Goal: Obtain resource: Download file/media

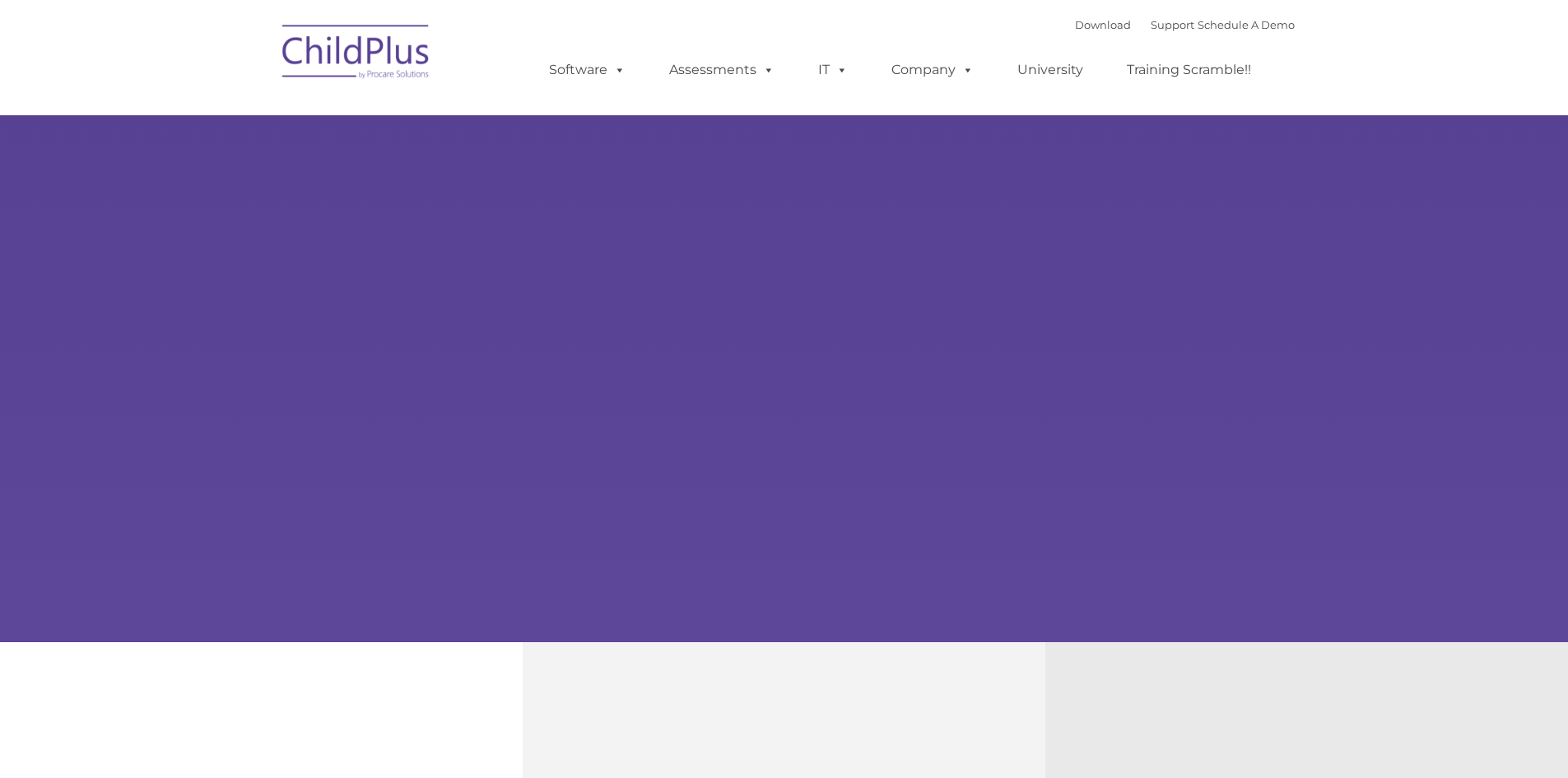
type input ""
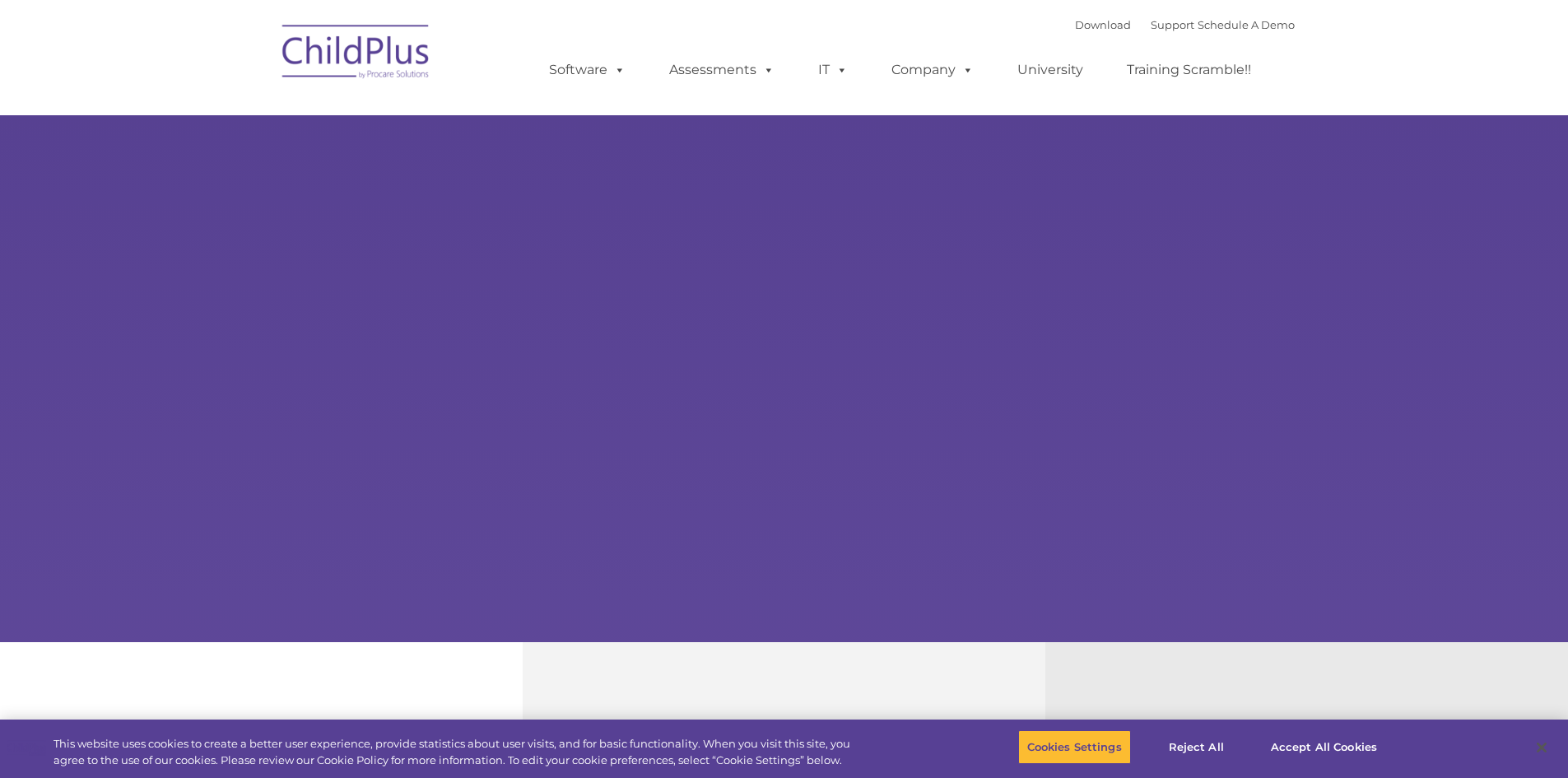
select select "MEDIUM"
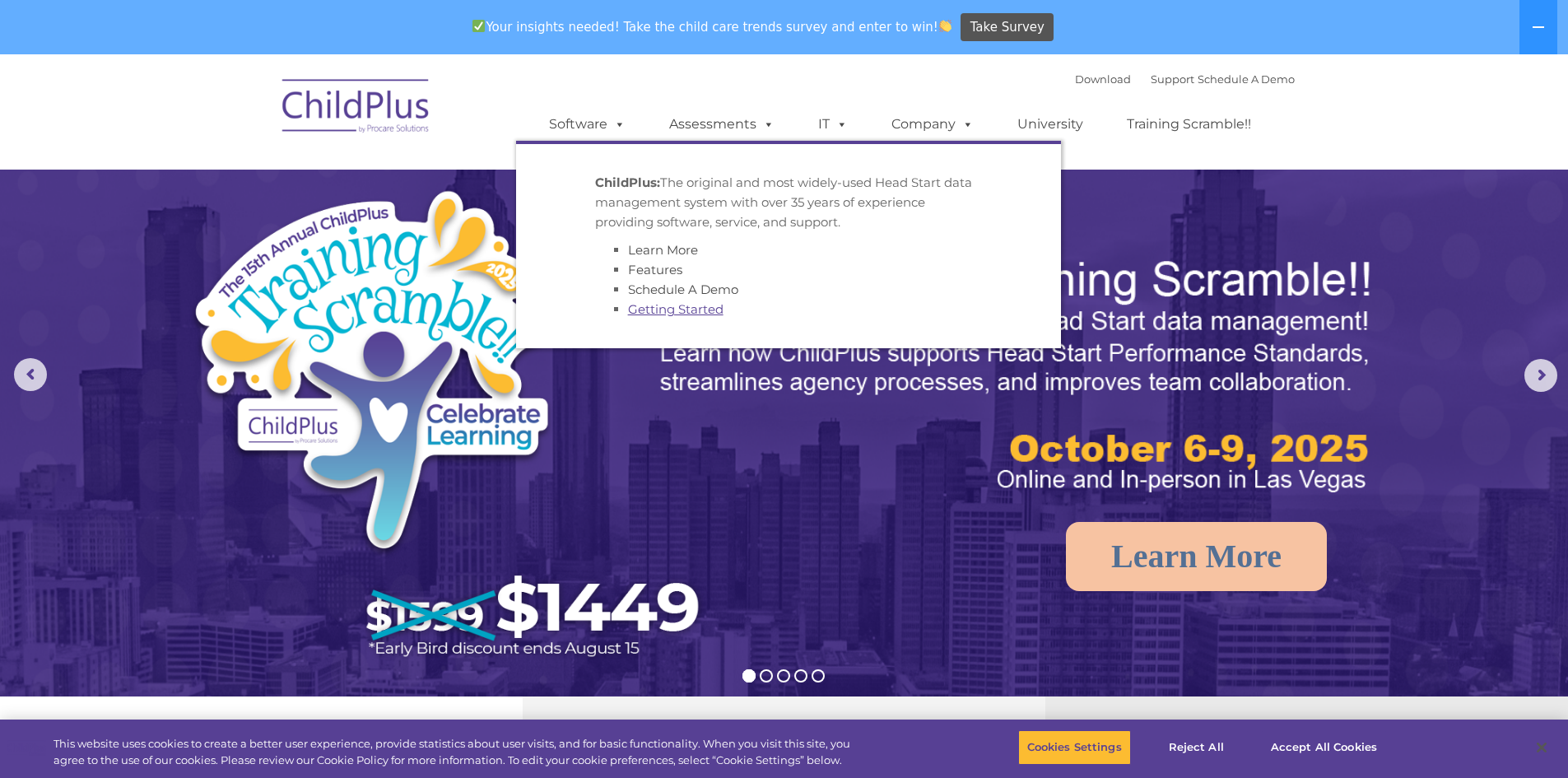
click at [669, 307] on link "Getting Started" at bounding box center [676, 310] width 96 height 16
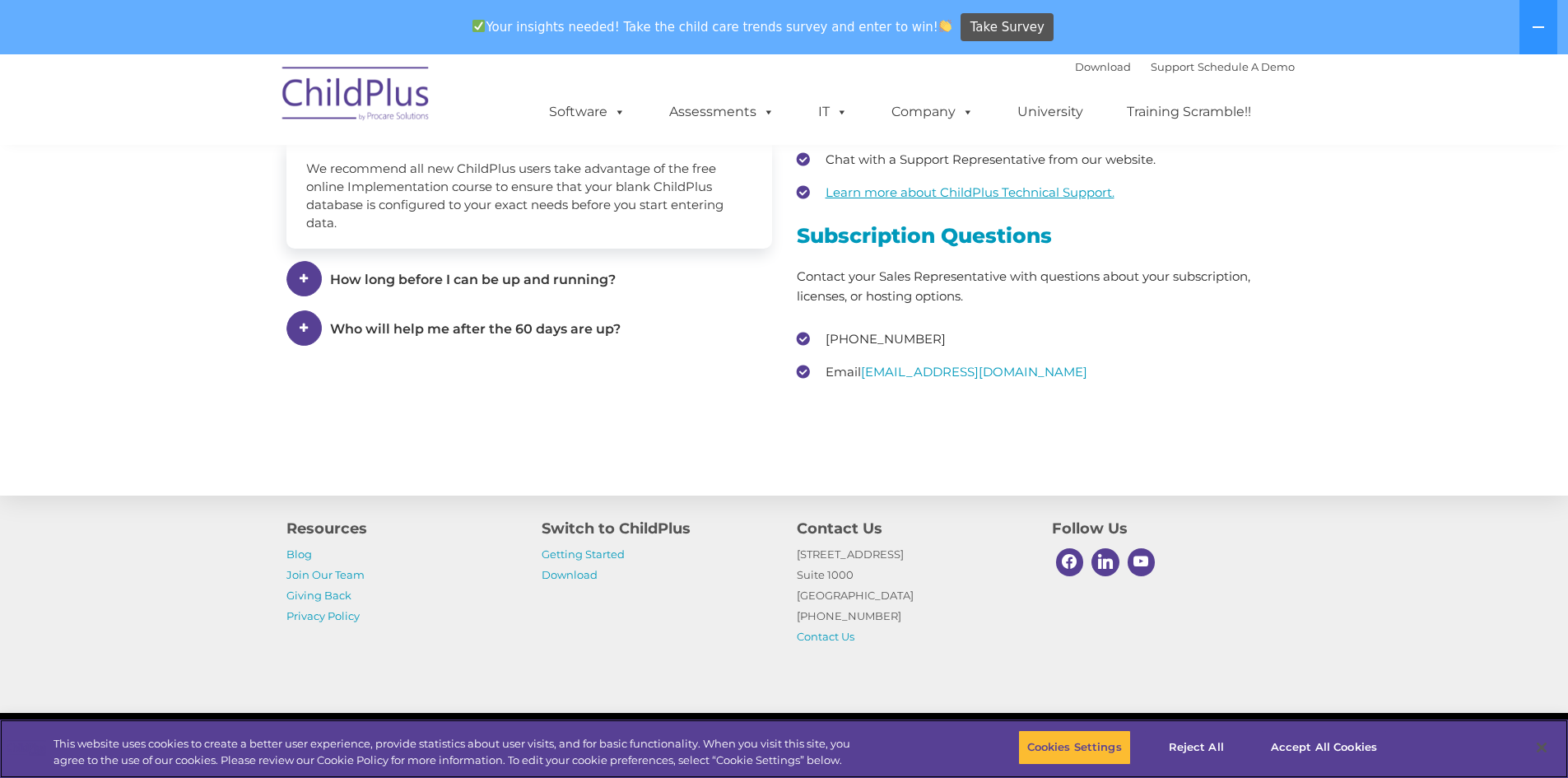
scroll to position [2453, 0]
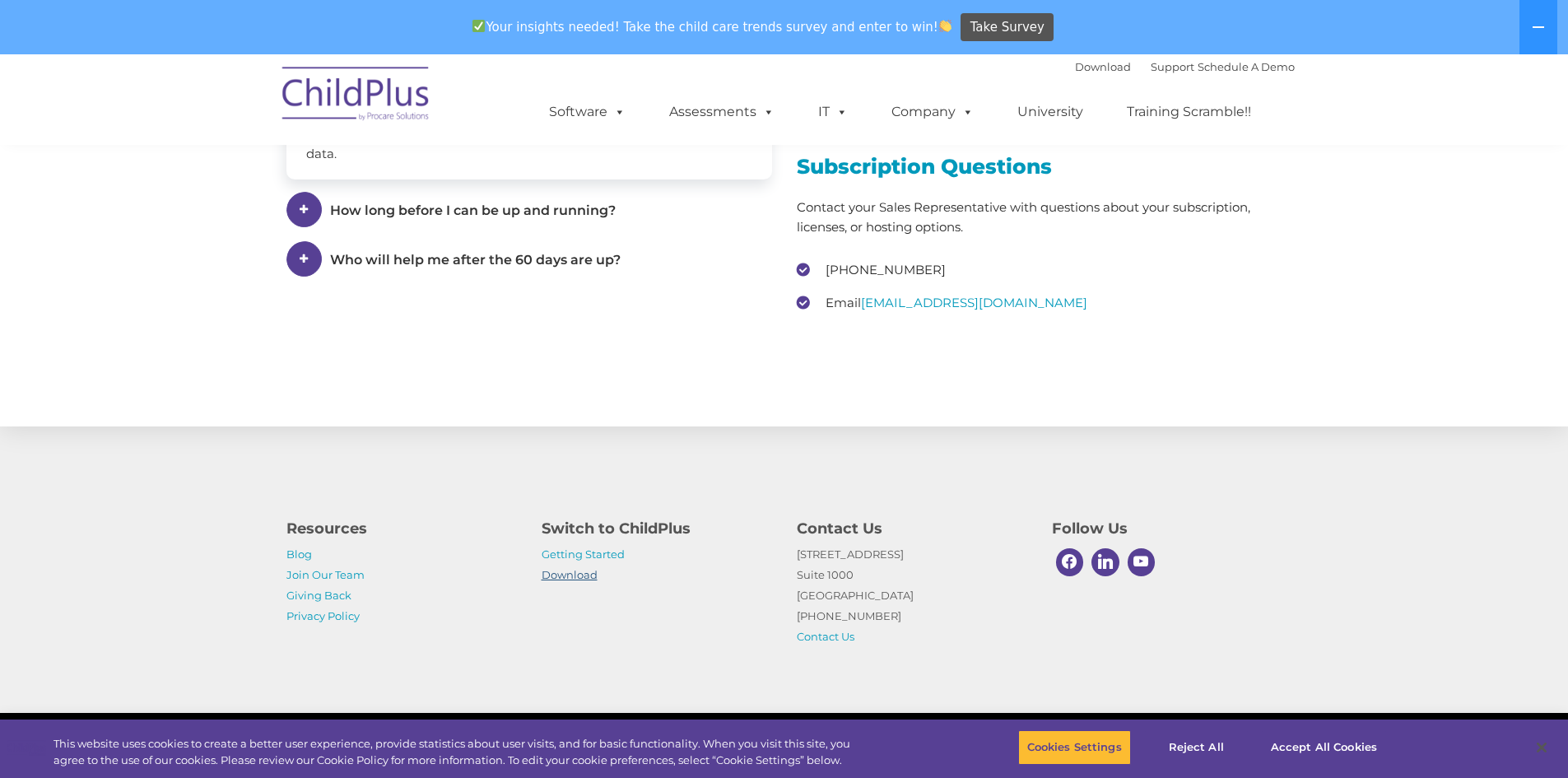
click at [570, 578] on link "Download" at bounding box center [569, 574] width 56 height 13
